Goal: Find specific page/section

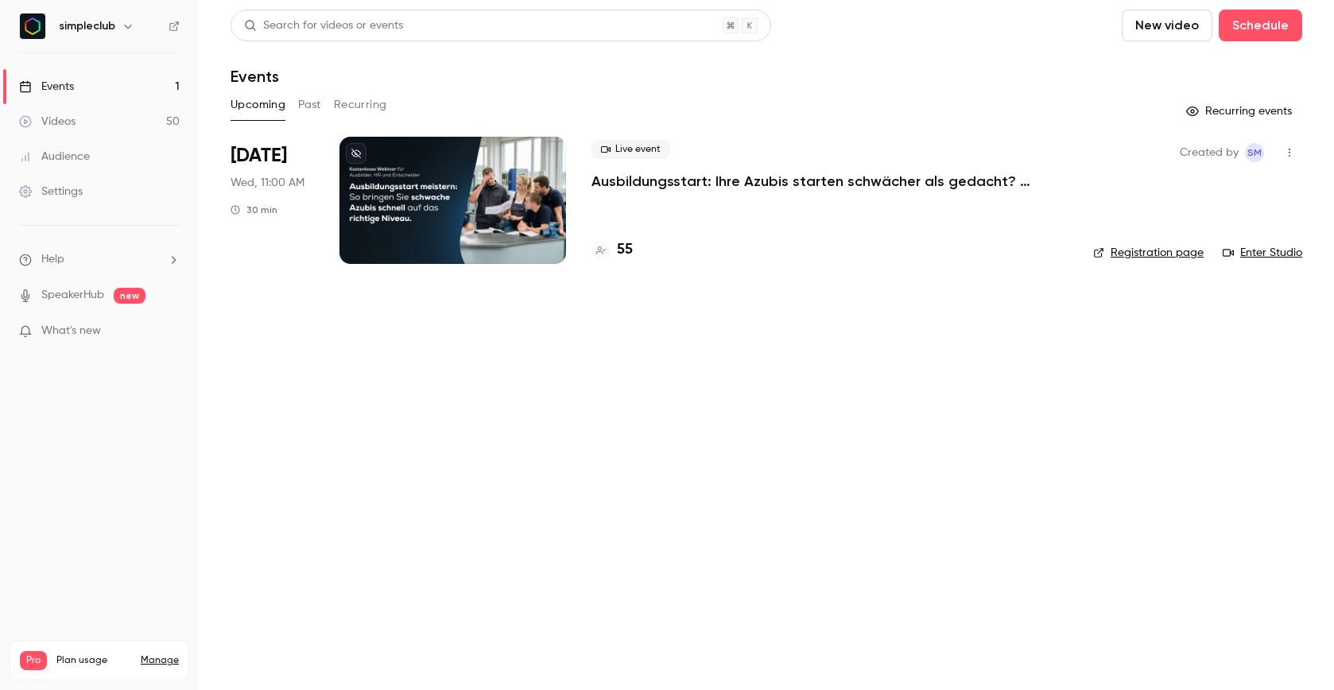
click at [674, 173] on p "Ausbildungsstart: Ihre Azubis starten schwächer als gedacht? ([DATE])" at bounding box center [830, 181] width 476 height 19
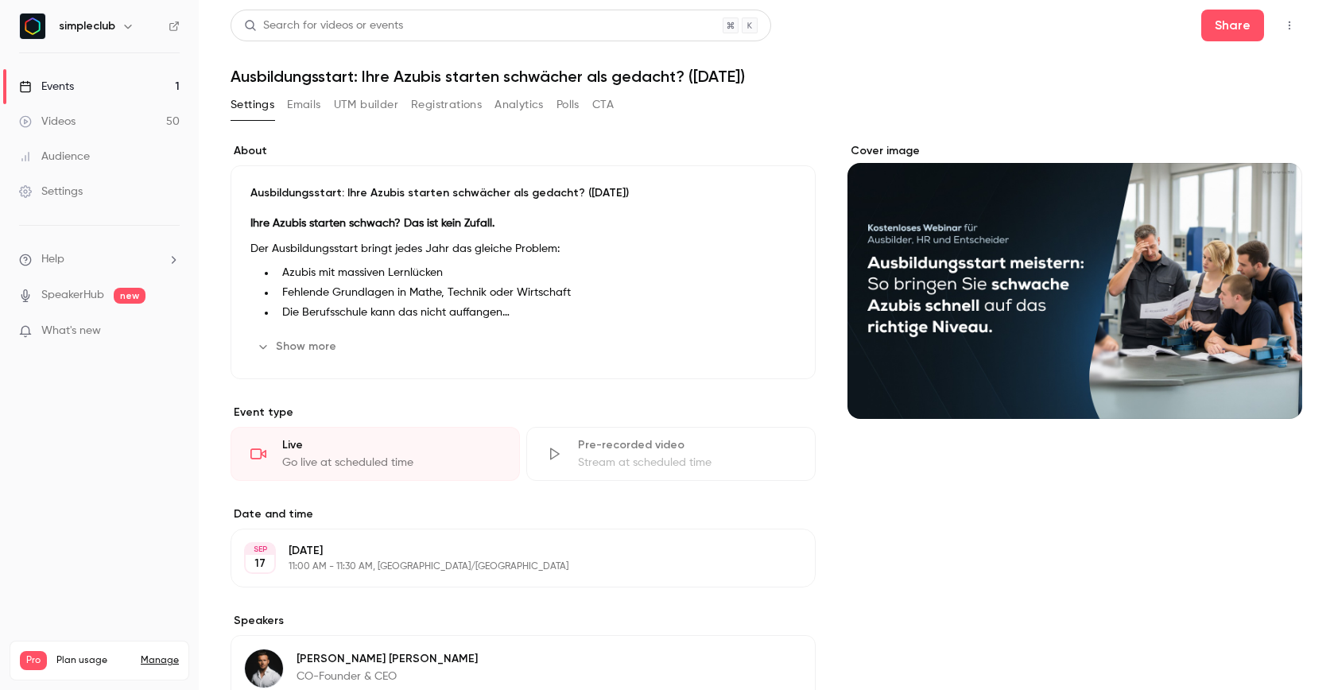
click at [320, 97] on button "Emails" at bounding box center [303, 104] width 33 height 25
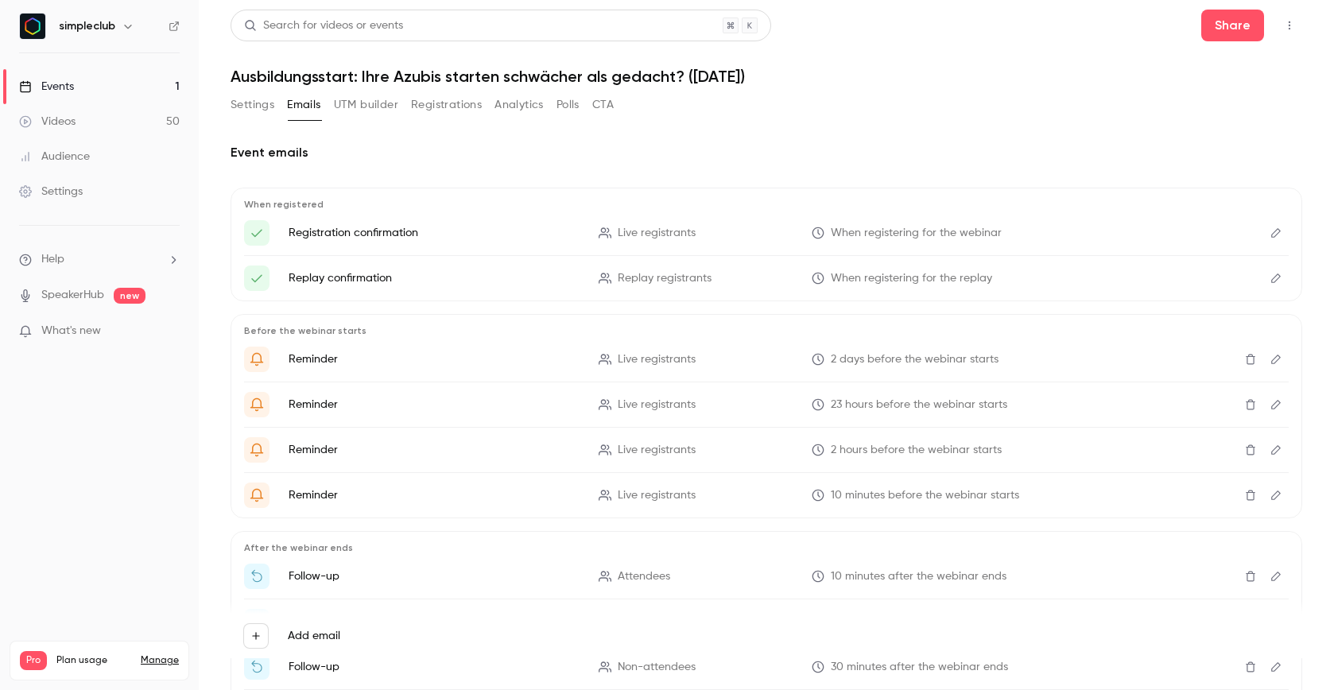
click at [450, 99] on button "Registrations" at bounding box center [446, 104] width 71 height 25
